Goal: Book appointment/travel/reservation

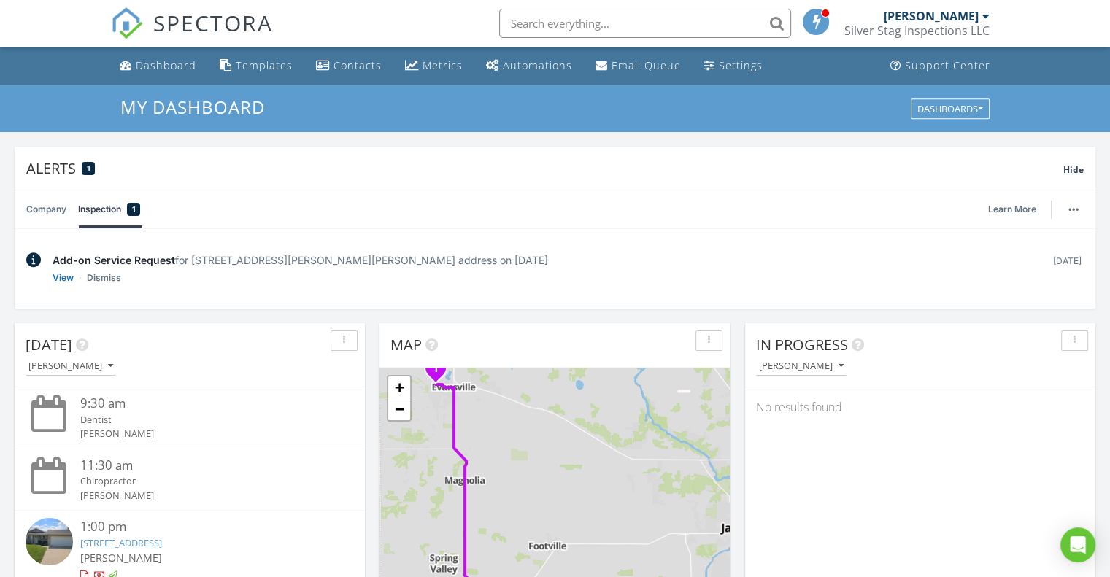
scroll to position [1351, 1133]
click at [230, 30] on span "SPECTORA" at bounding box center [213, 22] width 120 height 31
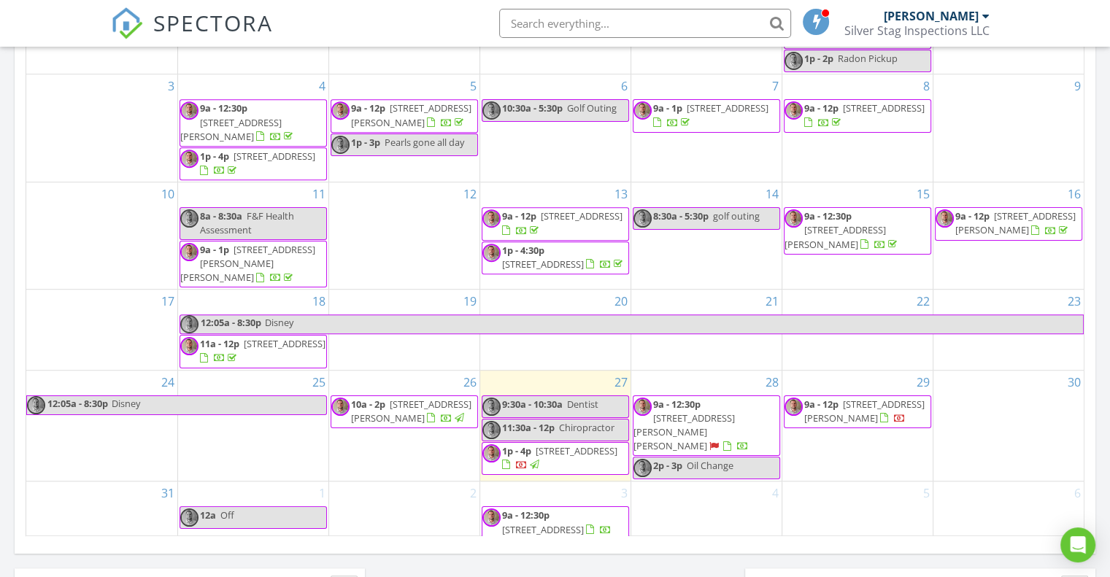
scroll to position [949, 0]
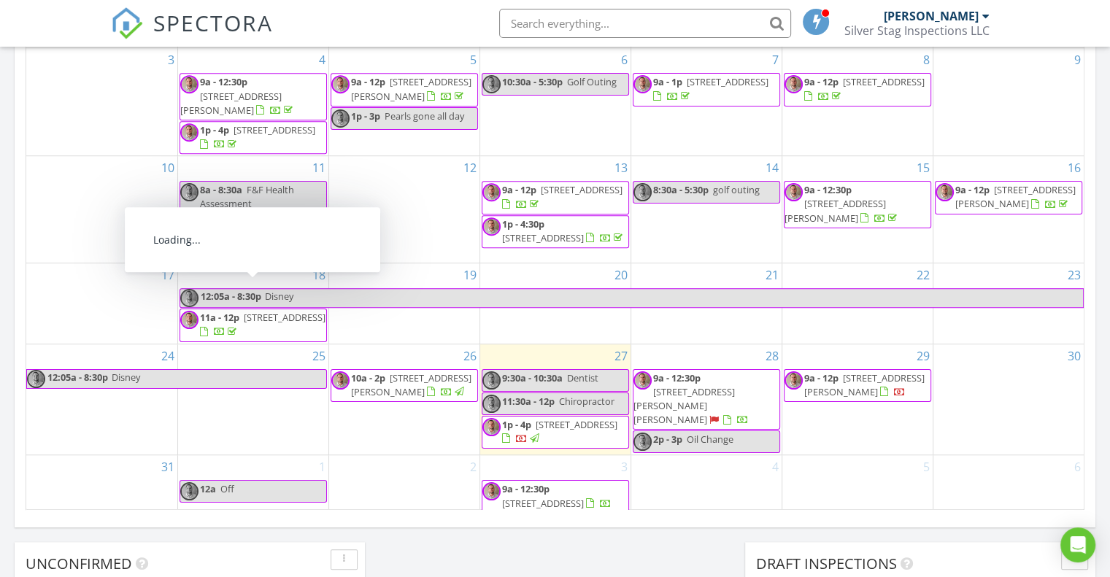
click at [240, 482] on link "12a Off" at bounding box center [253, 491] width 147 height 23
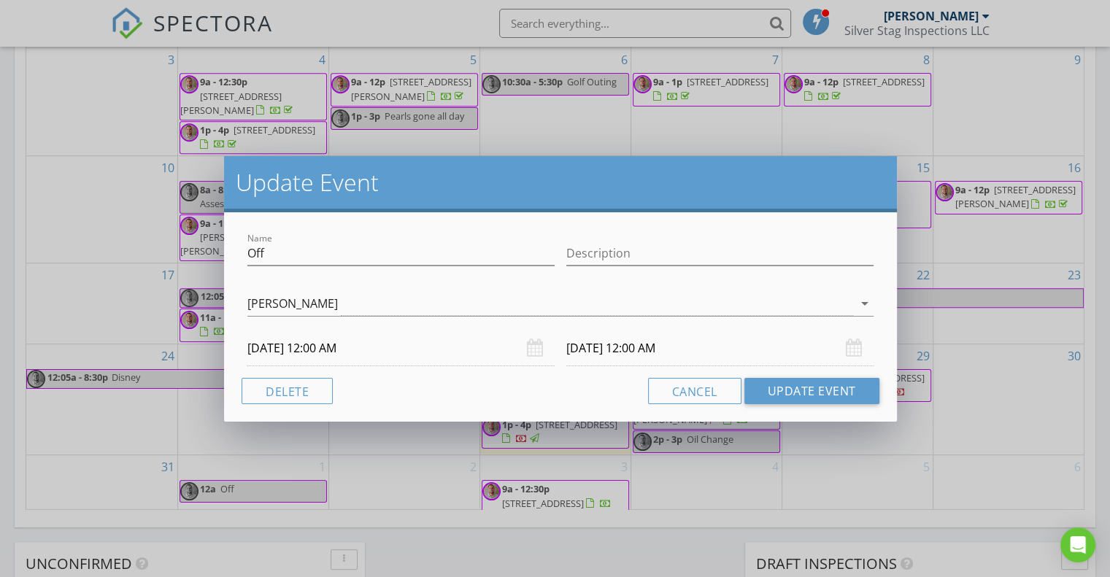
click at [331, 356] on input "09/01/2025 12:00 AM" at bounding box center [400, 349] width 307 height 36
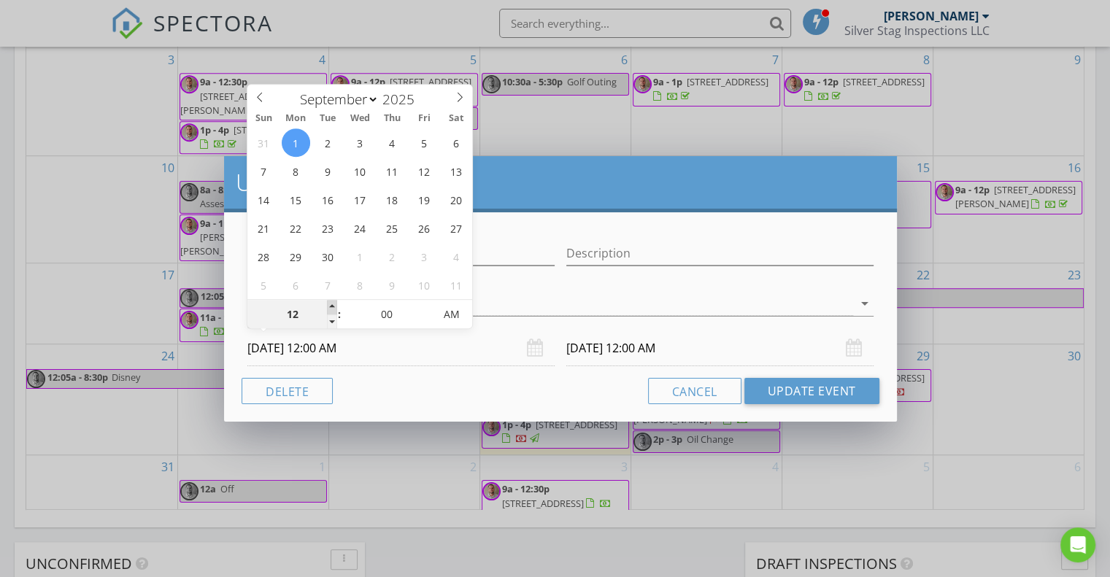
type input "01"
type input "09/01/2025 1:00 AM"
click at [334, 302] on span at bounding box center [332, 307] width 10 height 15
type input "02"
type input "09/01/2025 2:00 AM"
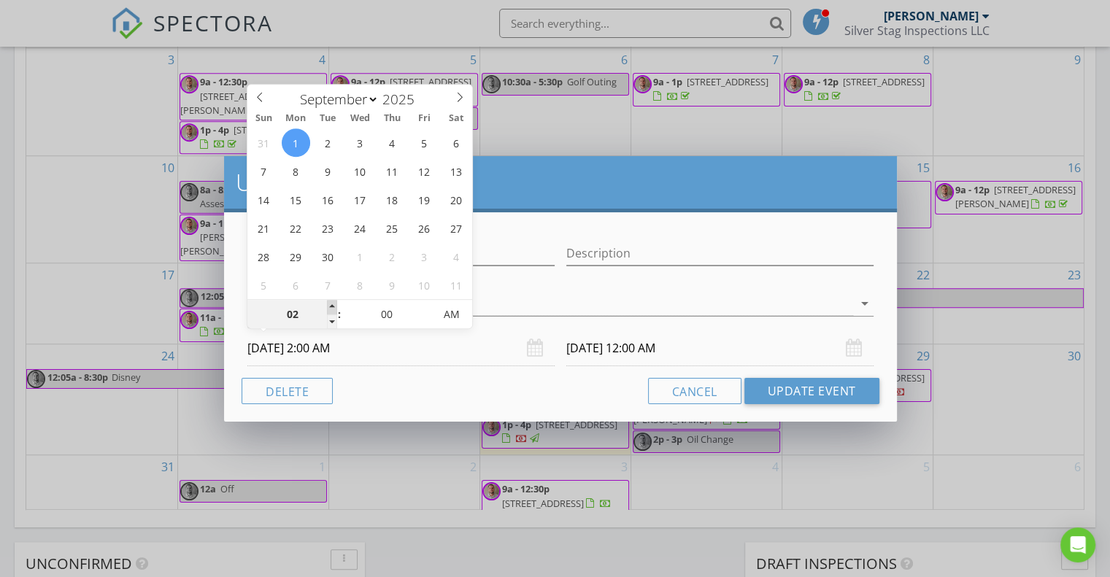
click at [334, 302] on span at bounding box center [332, 307] width 10 height 15
type input "03"
type input "09/01/2025 3:00 AM"
click at [334, 302] on span at bounding box center [332, 307] width 10 height 15
type input "04"
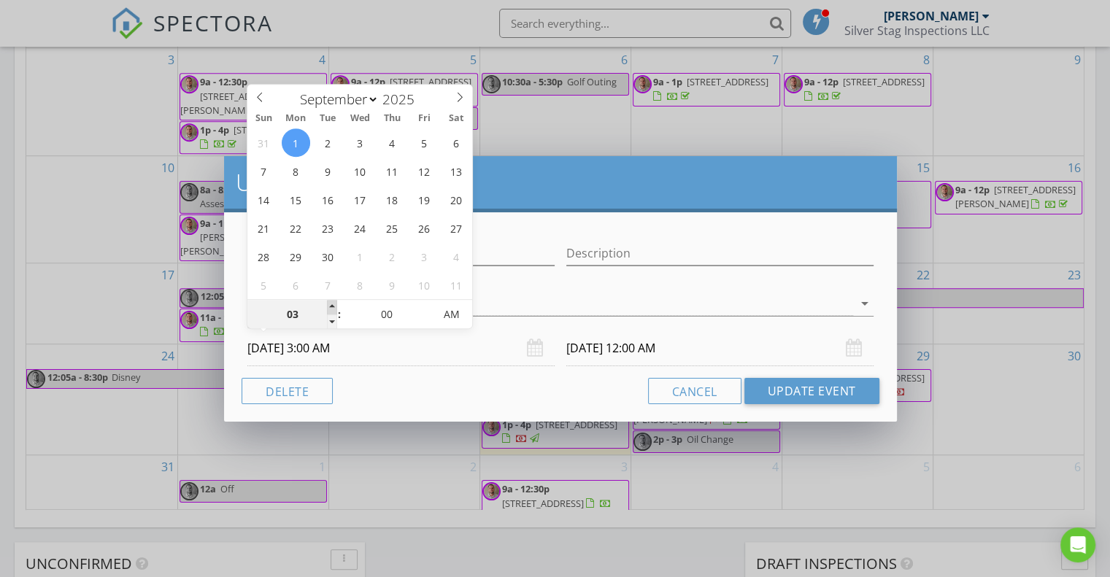
type input "09/01/2025 4:00 AM"
click at [334, 302] on span at bounding box center [332, 307] width 10 height 15
type input "09/02/2025 4:00 AM"
type input "05"
type input "09/01/2025 5:00 AM"
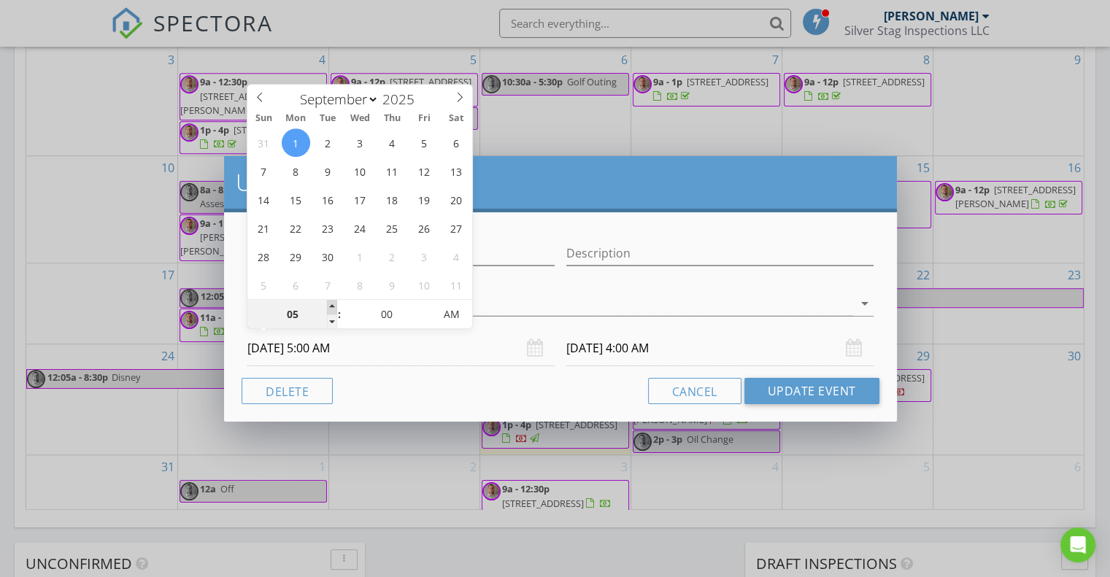
click at [334, 302] on span at bounding box center [332, 307] width 10 height 15
type input "06"
type input "09/01/2025 6:00 AM"
click at [334, 302] on span at bounding box center [332, 307] width 10 height 15
click at [408, 402] on div "Cancel Update Event" at bounding box center [561, 391] width 638 height 26
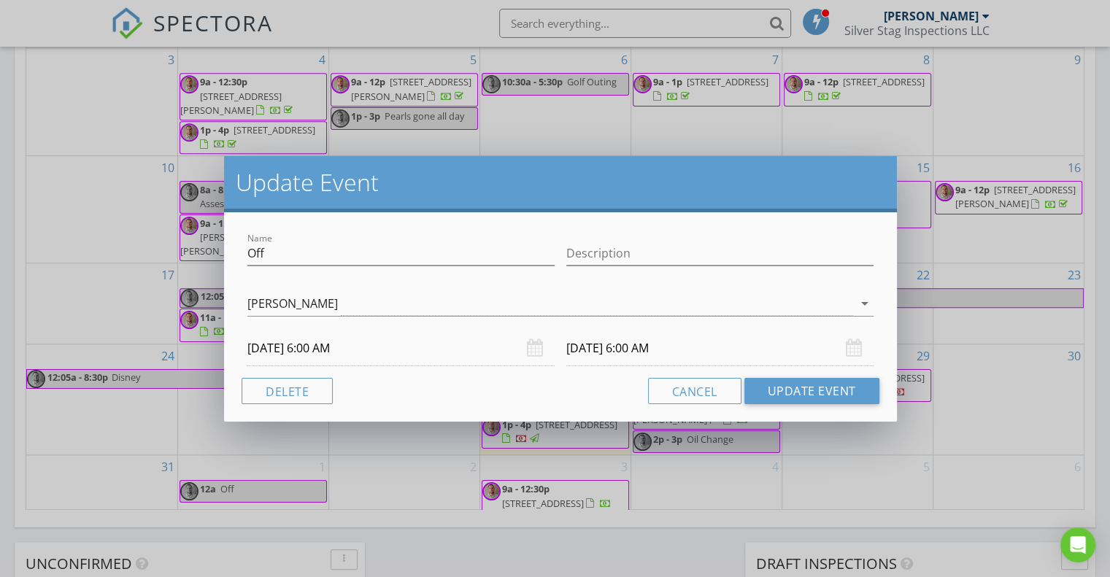
click at [622, 347] on input "09/02/2025 6:00 AM" at bounding box center [719, 349] width 307 height 36
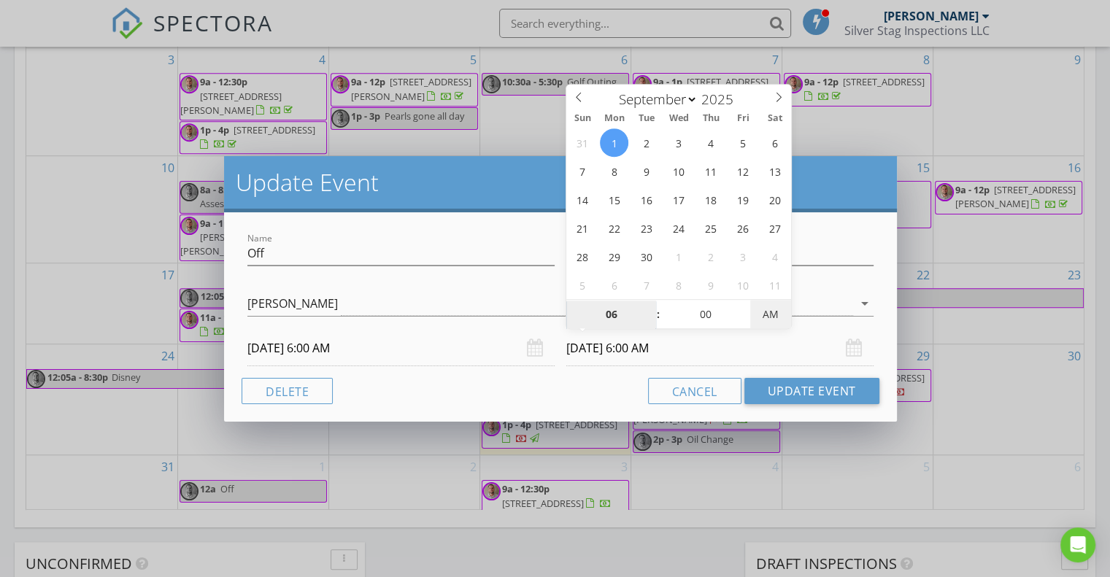
type input "09/01/2025 6:00 PM"
click at [767, 312] on span "AM" at bounding box center [770, 314] width 40 height 29
click at [597, 387] on div "Cancel Update Event" at bounding box center [561, 391] width 638 height 26
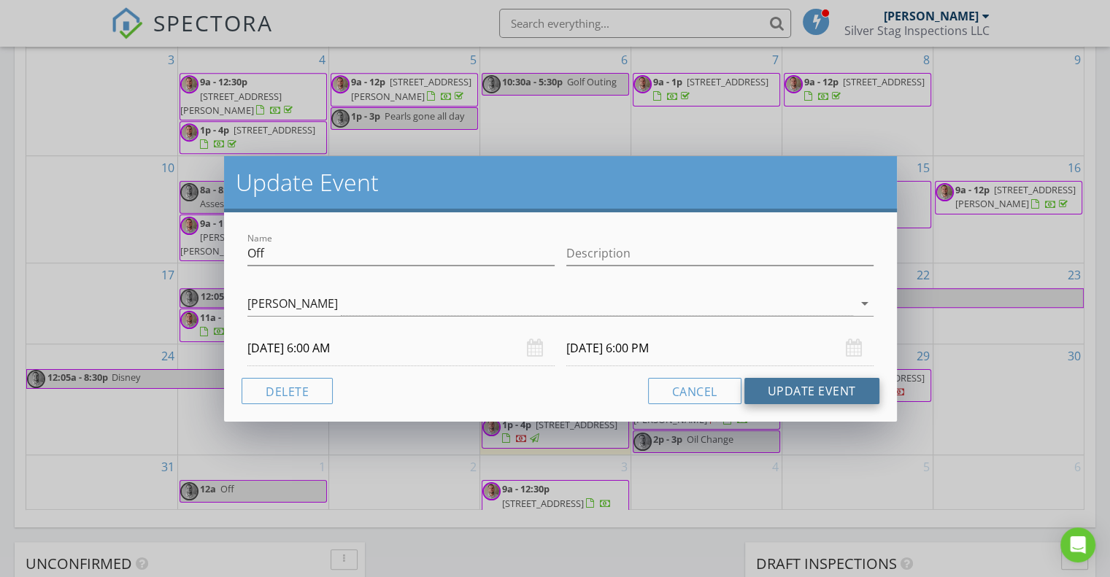
click at [794, 392] on button "Update Event" at bounding box center [811, 391] width 135 height 26
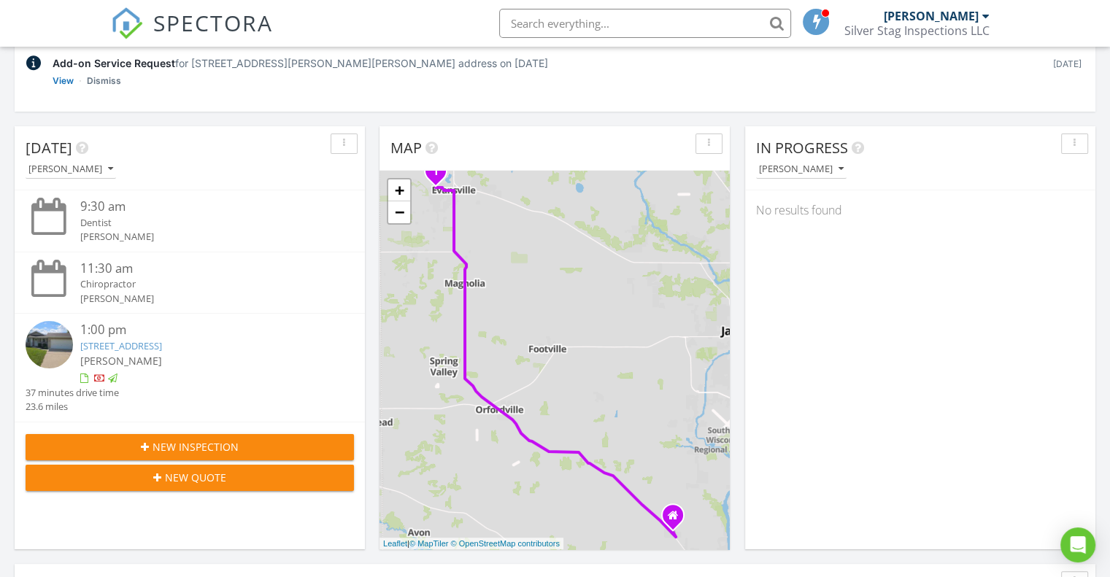
scroll to position [0, 0]
